Goal: Information Seeking & Learning: Learn about a topic

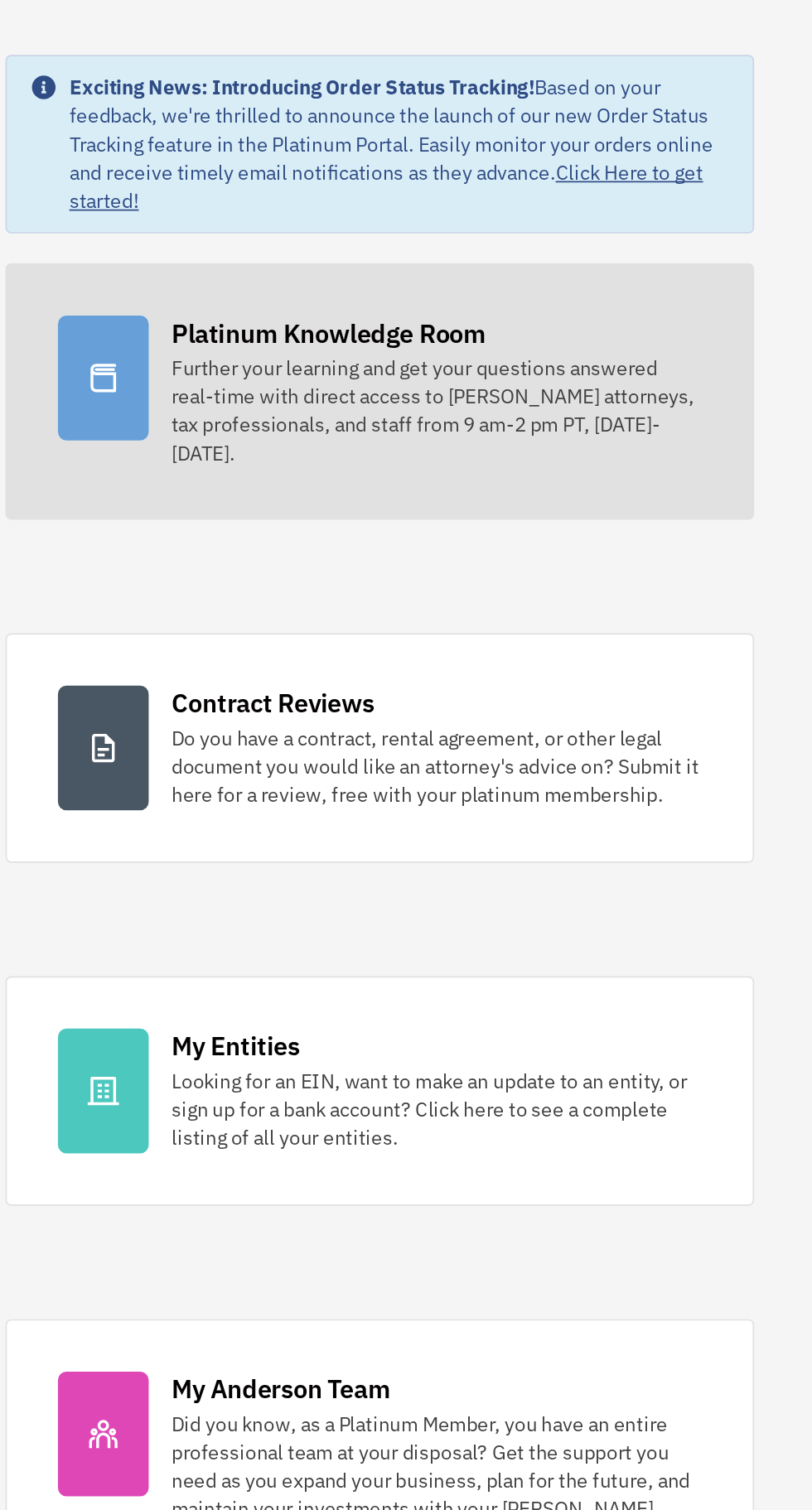
click at [458, 321] on div "Further your learning and get your questions answered real-time with direct acc…" at bounding box center [543, 330] width 310 height 66
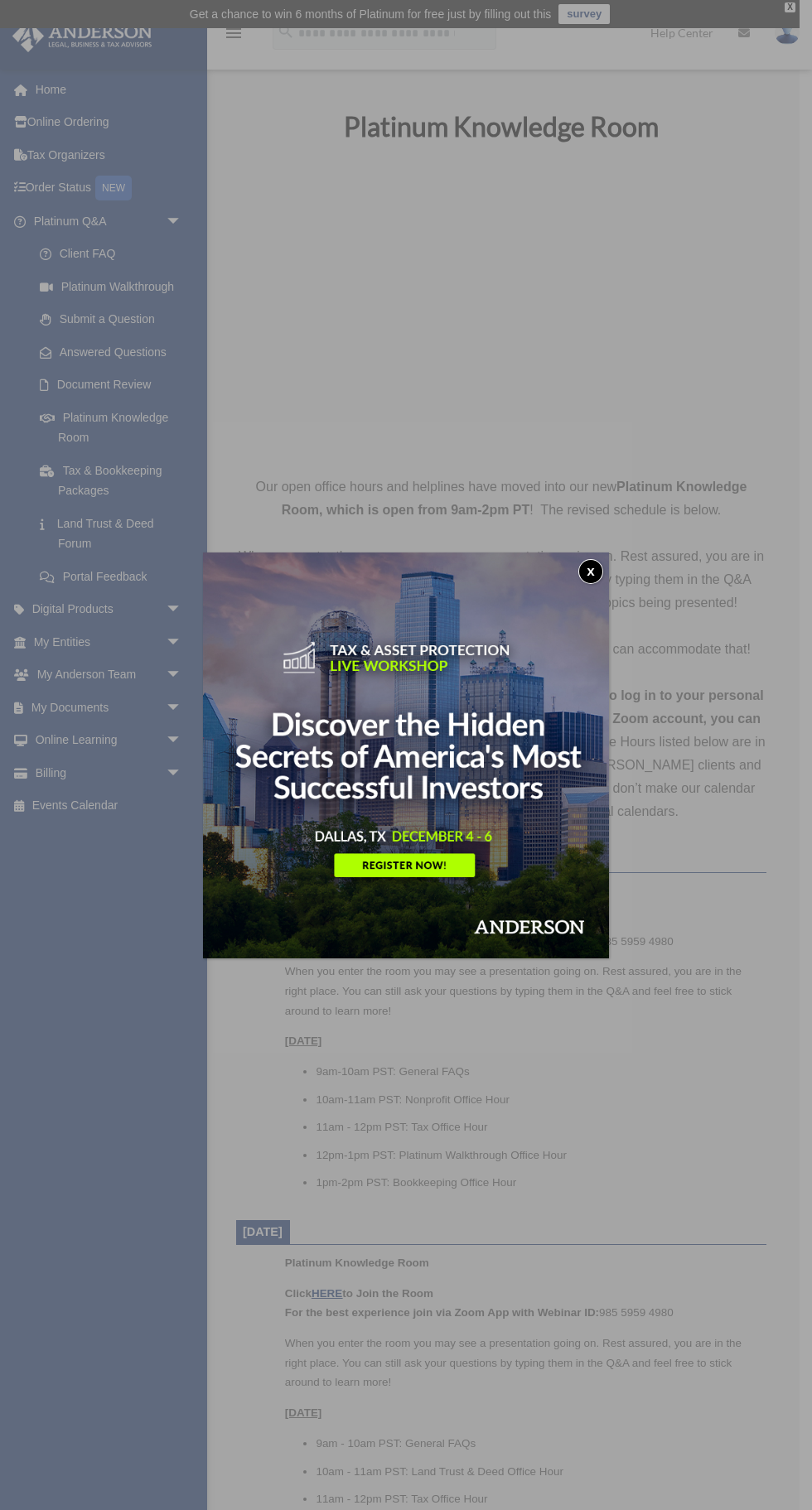
click at [591, 570] on button "x" at bounding box center [590, 571] width 25 height 25
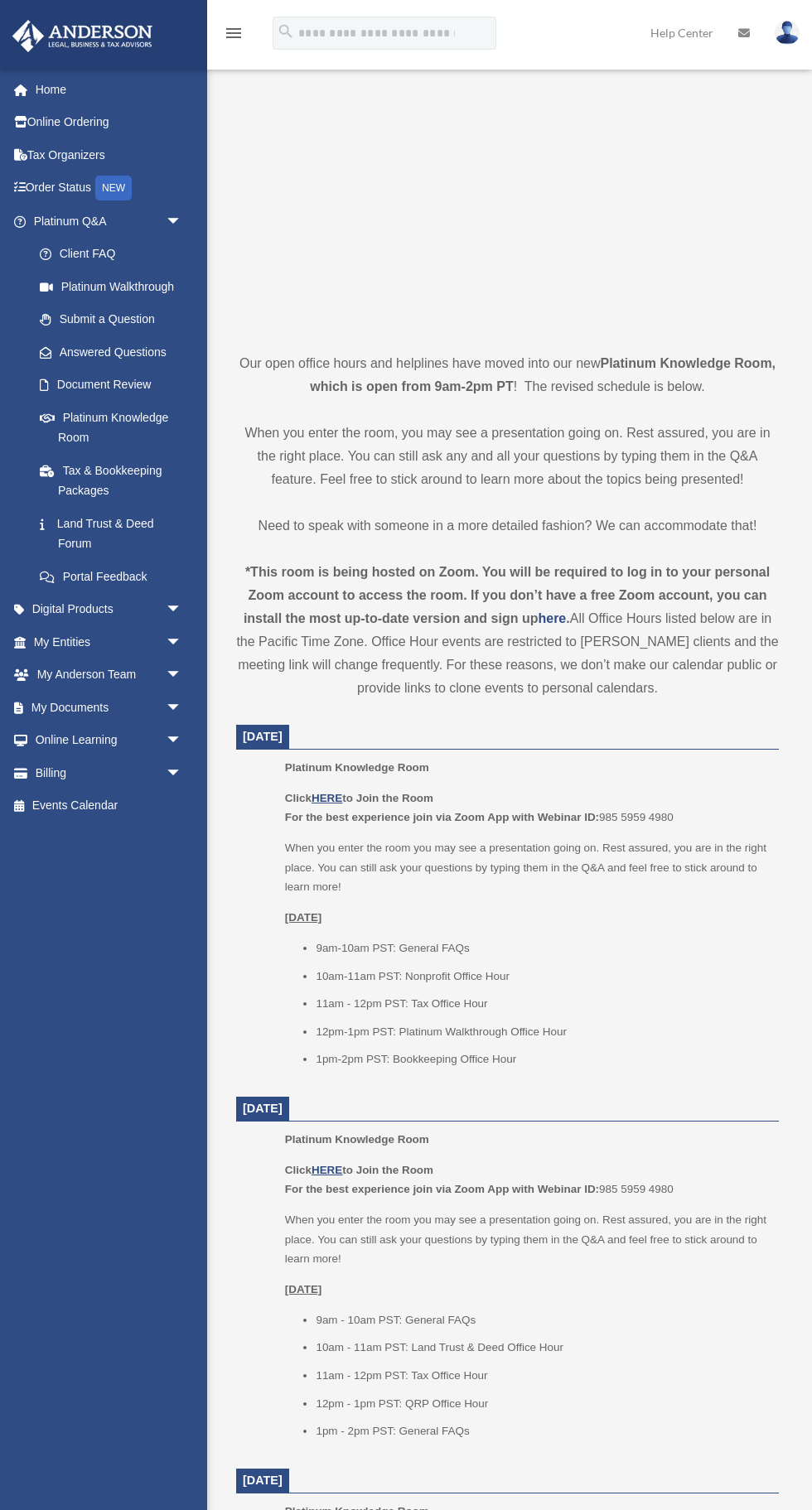
scroll to position [125, 0]
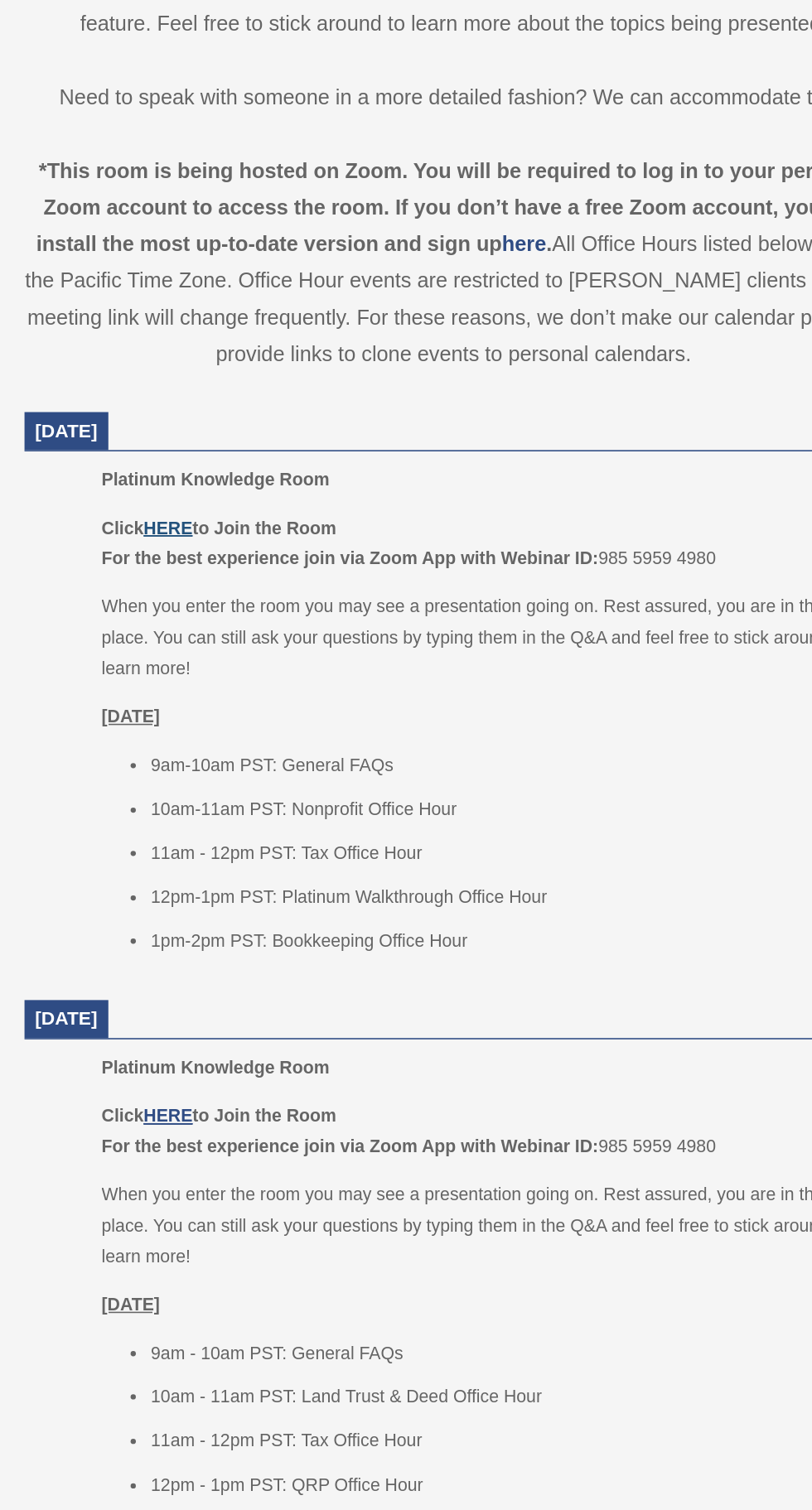
click at [317, 798] on u "HERE" at bounding box center [327, 798] width 31 height 12
click at [322, 794] on u "HERE" at bounding box center [327, 798] width 31 height 12
